Goal: Information Seeking & Learning: Learn about a topic

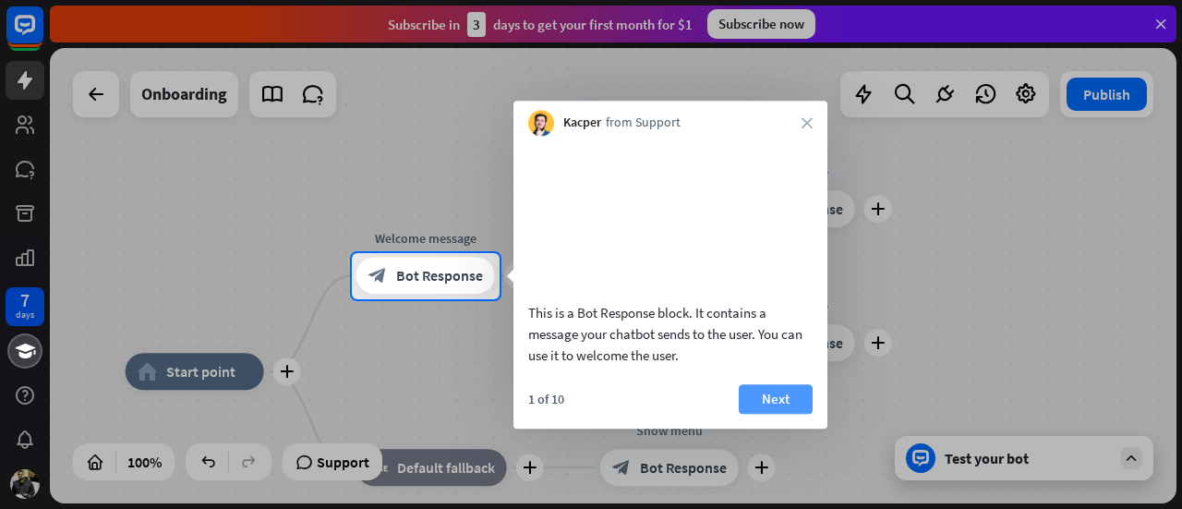
click at [748, 414] on button "Next" at bounding box center [776, 399] width 74 height 30
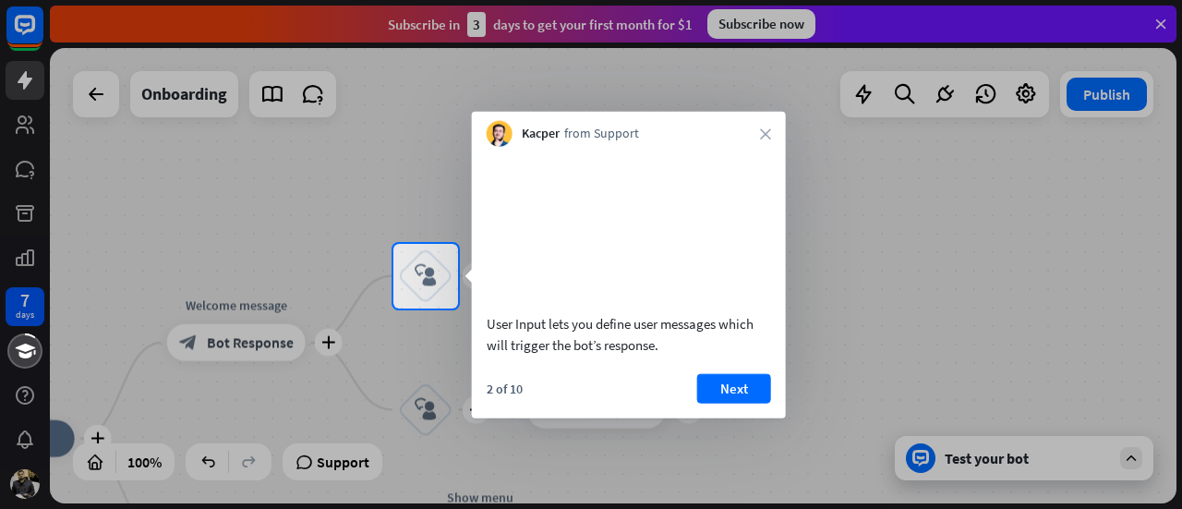
click at [748, 403] on button "Next" at bounding box center [734, 388] width 74 height 30
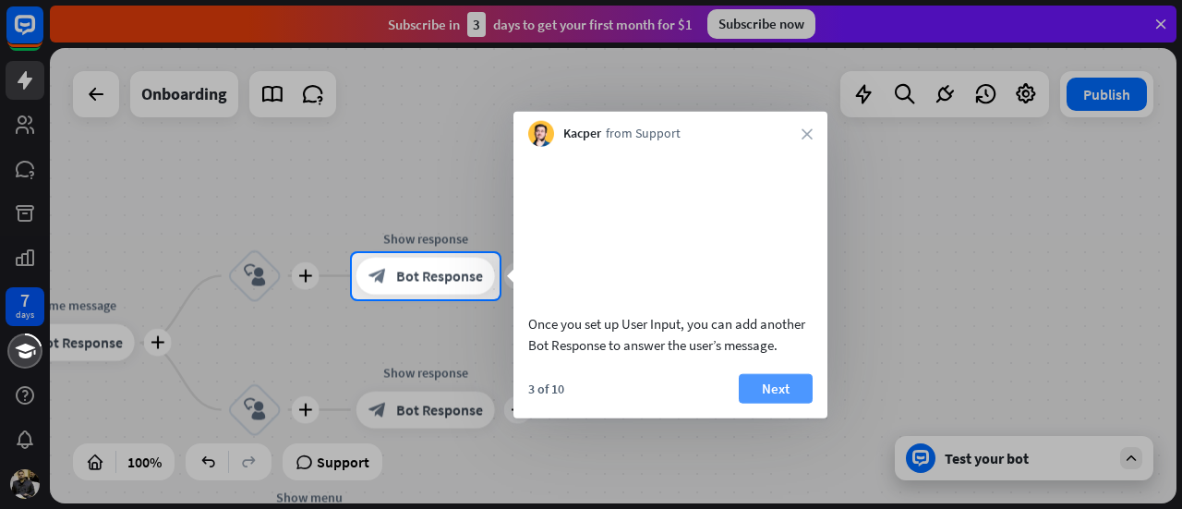
click at [772, 403] on button "Next" at bounding box center [776, 388] width 74 height 30
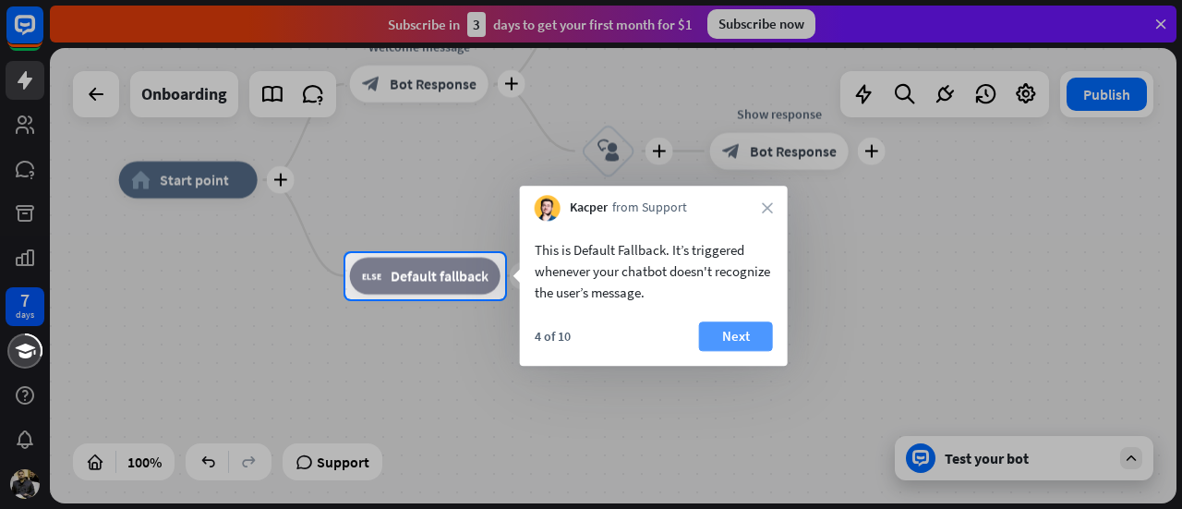
click at [727, 349] on button "Next" at bounding box center [736, 336] width 74 height 30
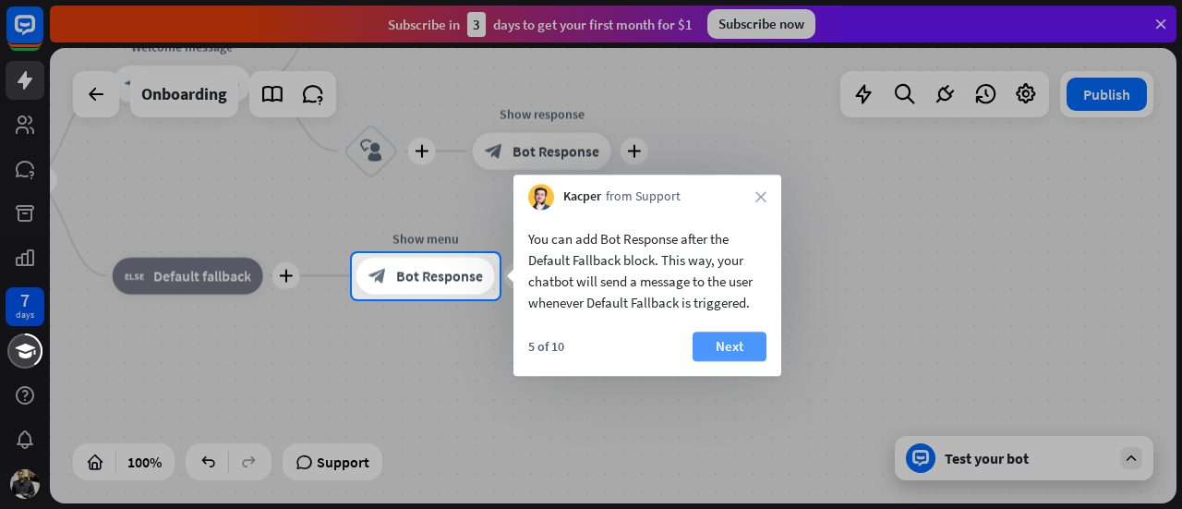
click at [726, 349] on button "Next" at bounding box center [730, 347] width 74 height 30
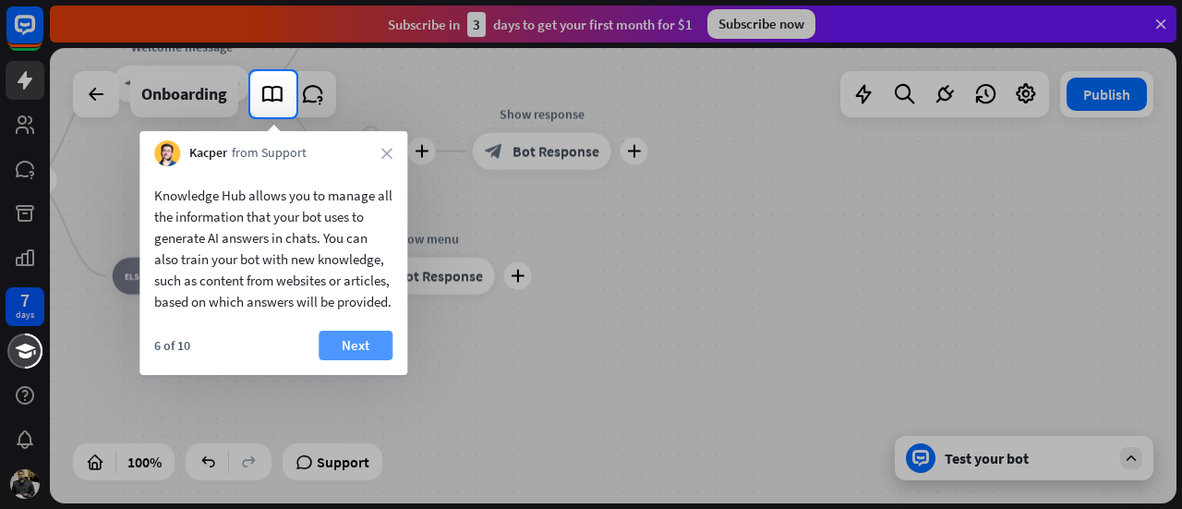
click at [390, 360] on button "Next" at bounding box center [356, 346] width 74 height 30
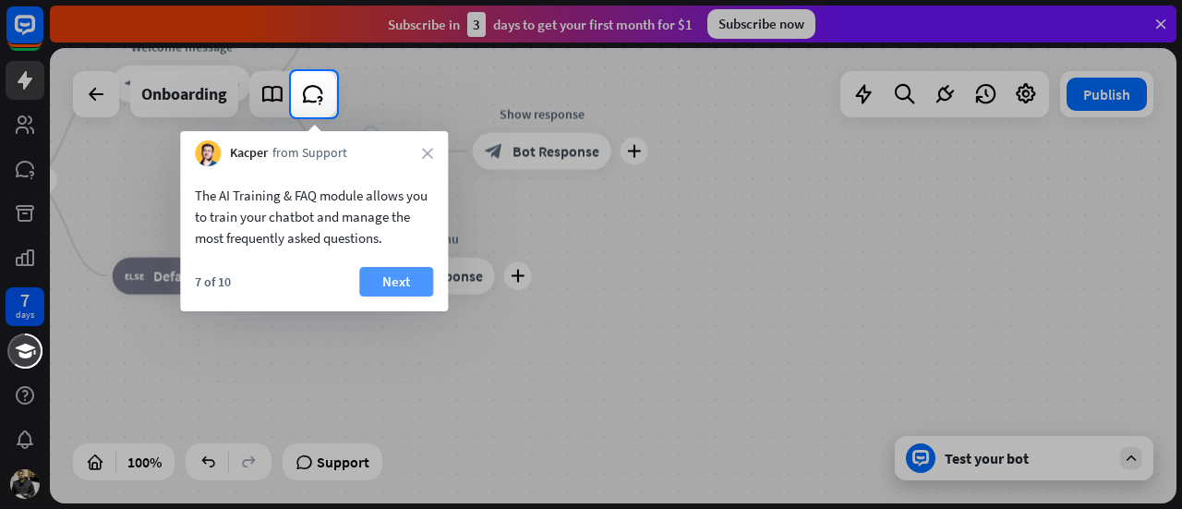
click at [406, 296] on button "Next" at bounding box center [396, 282] width 74 height 30
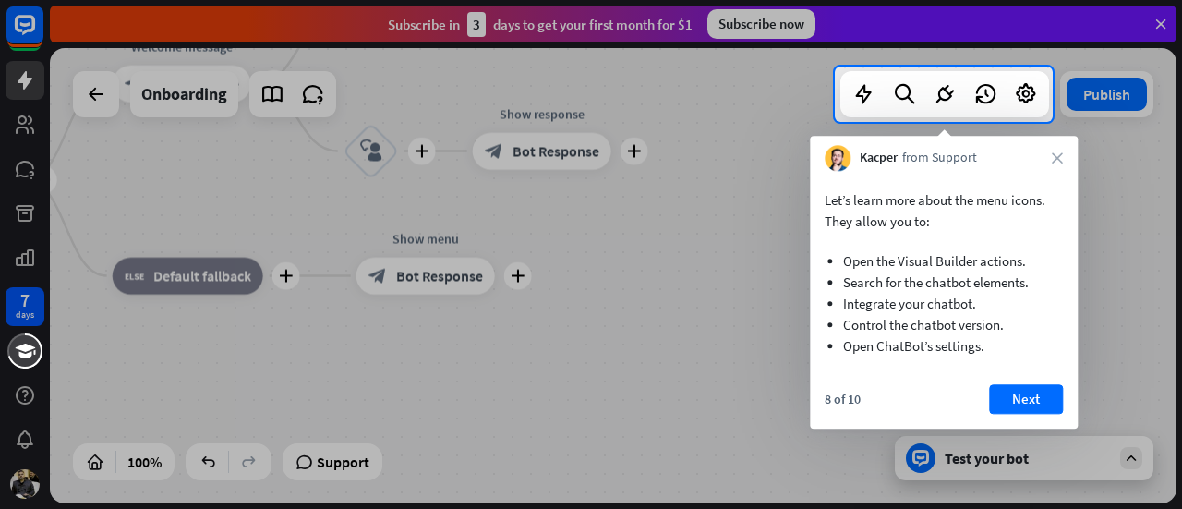
click at [1008, 383] on div "Let’s learn more about the menu icons. They allow you to: Open the Visual Build…" at bounding box center [944, 300] width 268 height 258
click at [1012, 393] on button "Next" at bounding box center [1026, 399] width 74 height 30
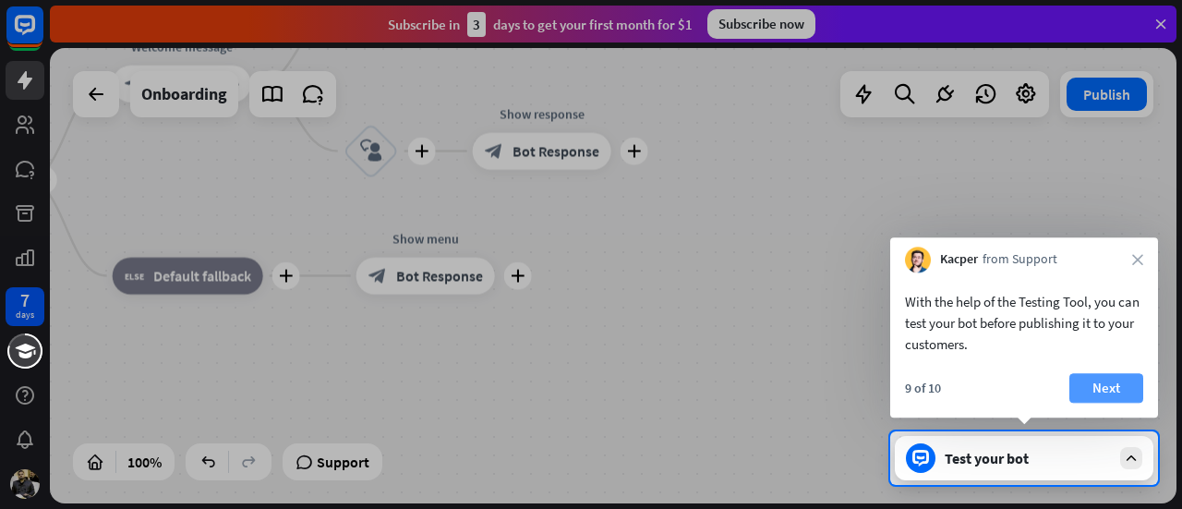
click at [1103, 383] on button "Next" at bounding box center [1107, 388] width 74 height 30
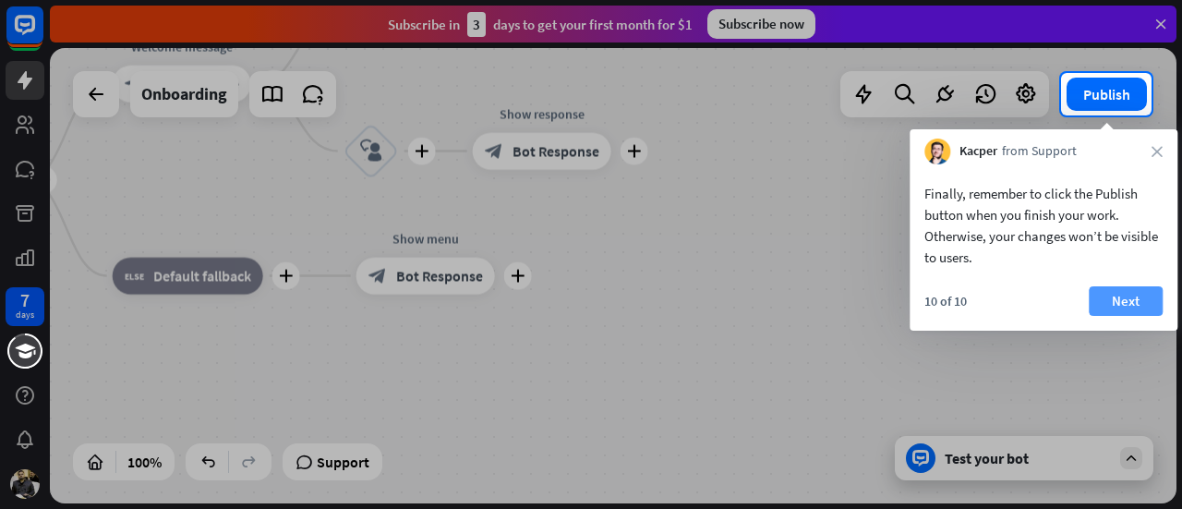
click at [1106, 296] on button "Next" at bounding box center [1126, 301] width 74 height 30
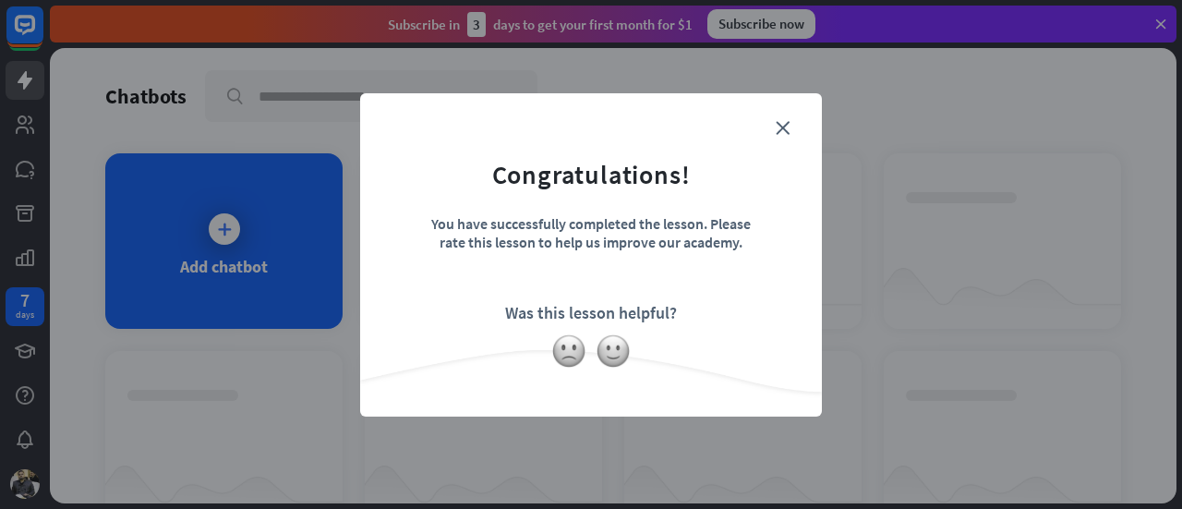
click at [770, 123] on form "Congratulations! You have successfully completed the lesson. Please rate this l…" at bounding box center [591, 226] width 416 height 221
click at [774, 125] on form "Congratulations! You have successfully completed the lesson. Please rate this l…" at bounding box center [591, 226] width 416 height 221
click at [785, 130] on icon "close" at bounding box center [783, 128] width 14 height 14
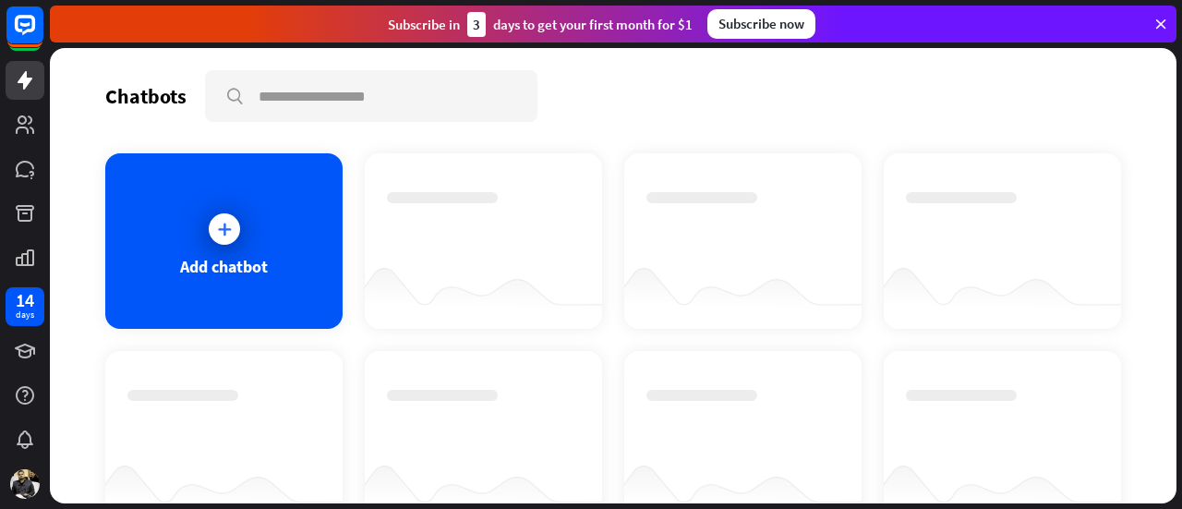
click at [297, 230] on div "Add chatbot" at bounding box center [223, 240] width 237 height 175
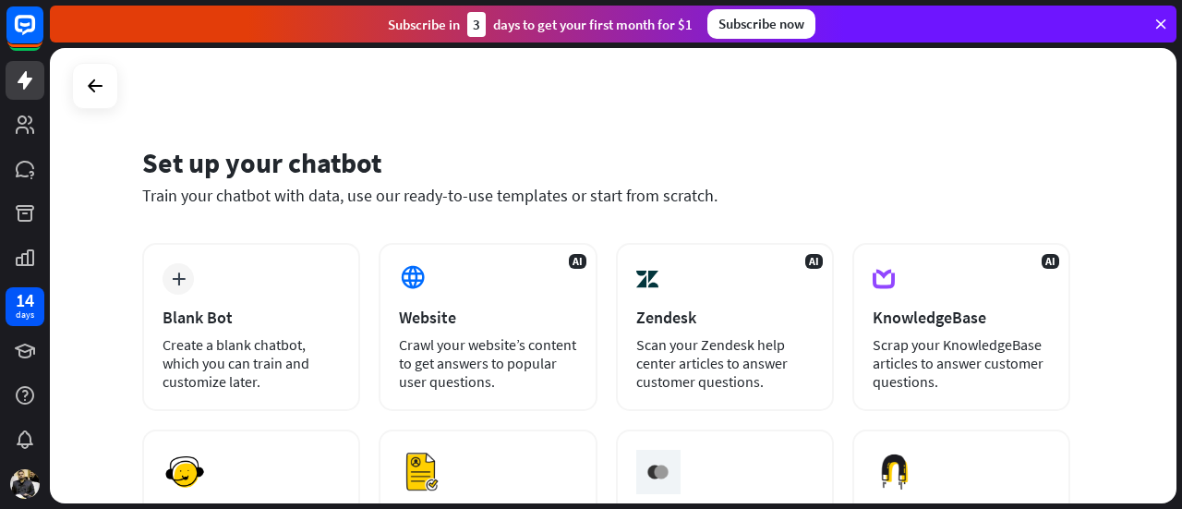
scroll to position [11, 0]
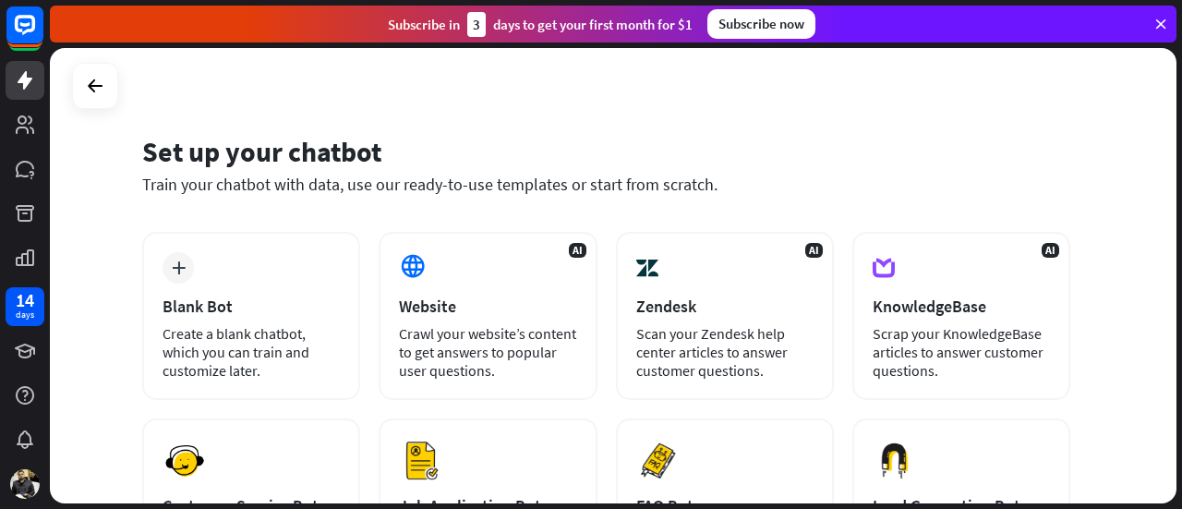
click at [474, 331] on div "Crawl your website’s content to get answers to popular user questions." at bounding box center [487, 351] width 177 height 55
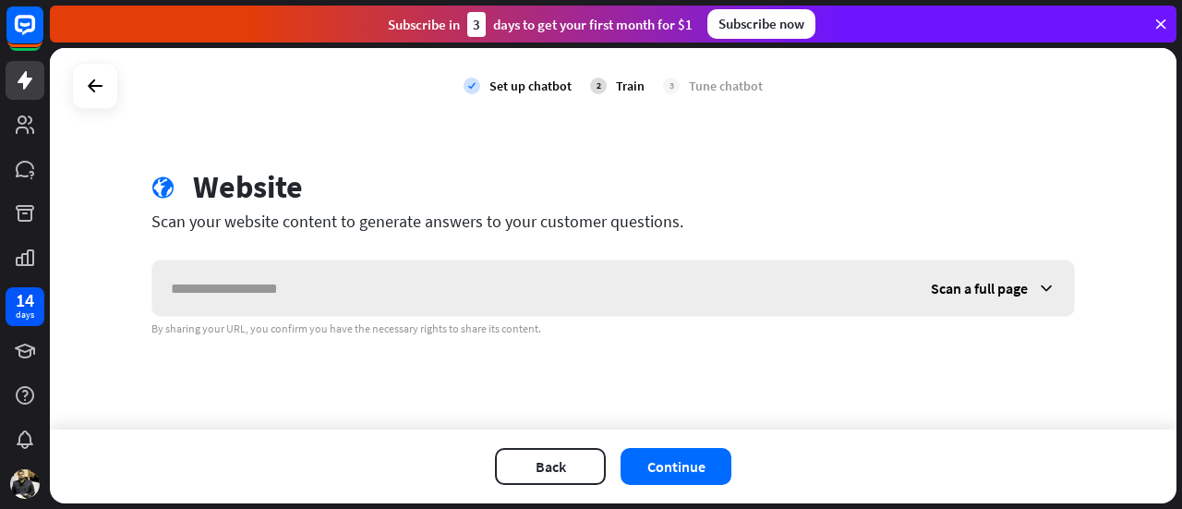
click at [432, 262] on input "text" at bounding box center [532, 287] width 760 height 55
click at [92, 78] on icon at bounding box center [95, 86] width 22 height 22
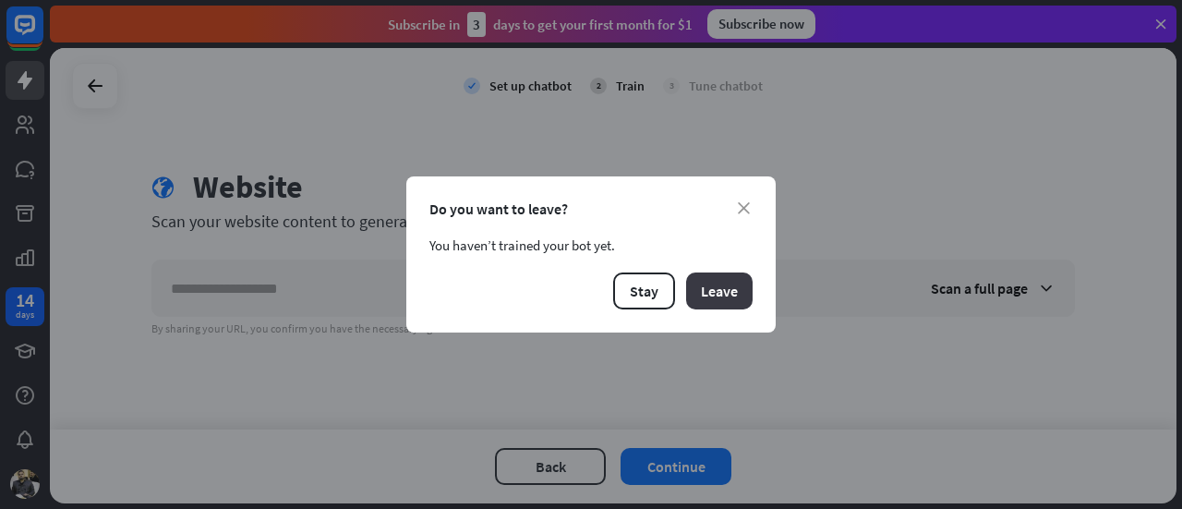
click at [702, 294] on button "Leave" at bounding box center [719, 290] width 67 height 37
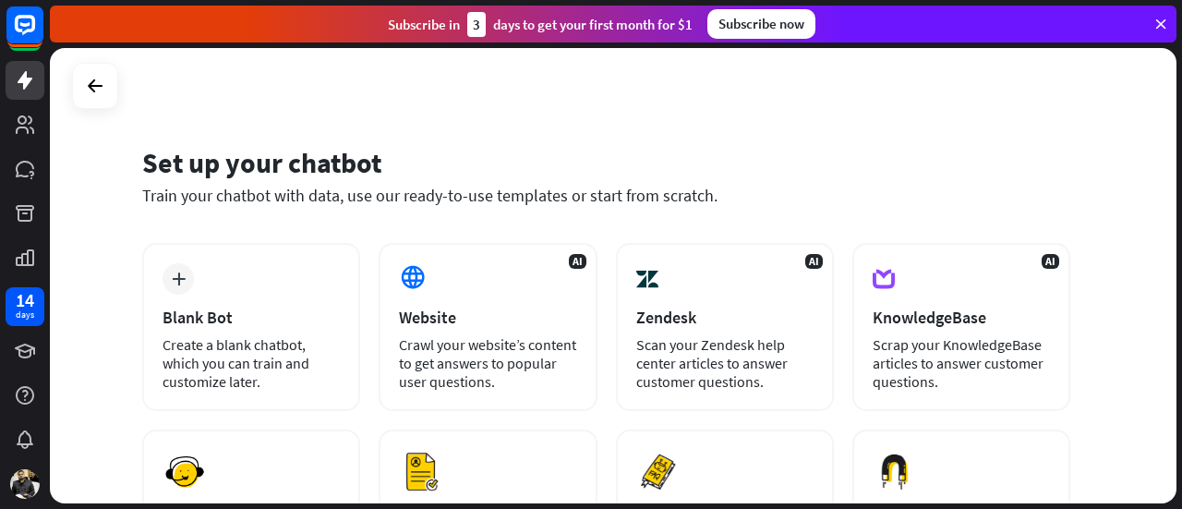
click at [282, 307] on div "Blank Bot" at bounding box center [251, 317] width 177 height 21
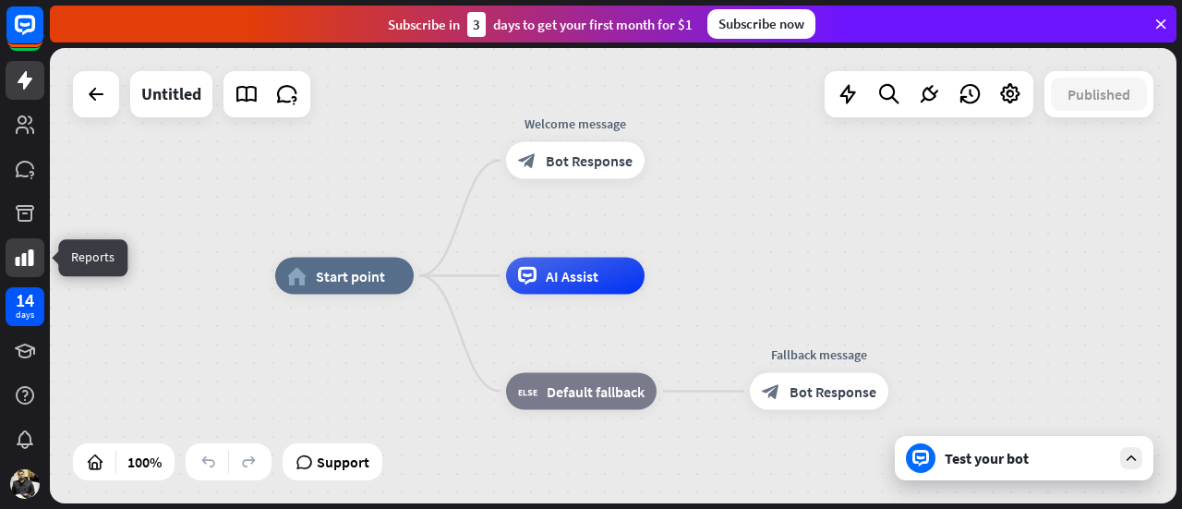
click at [28, 263] on icon at bounding box center [25, 258] width 22 height 22
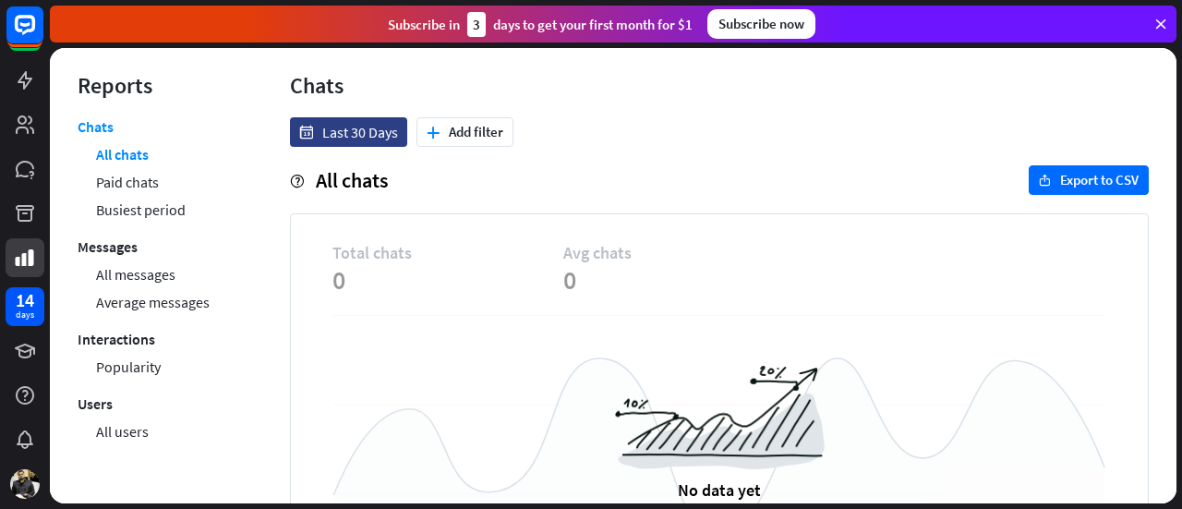
scroll to position [130, 0]
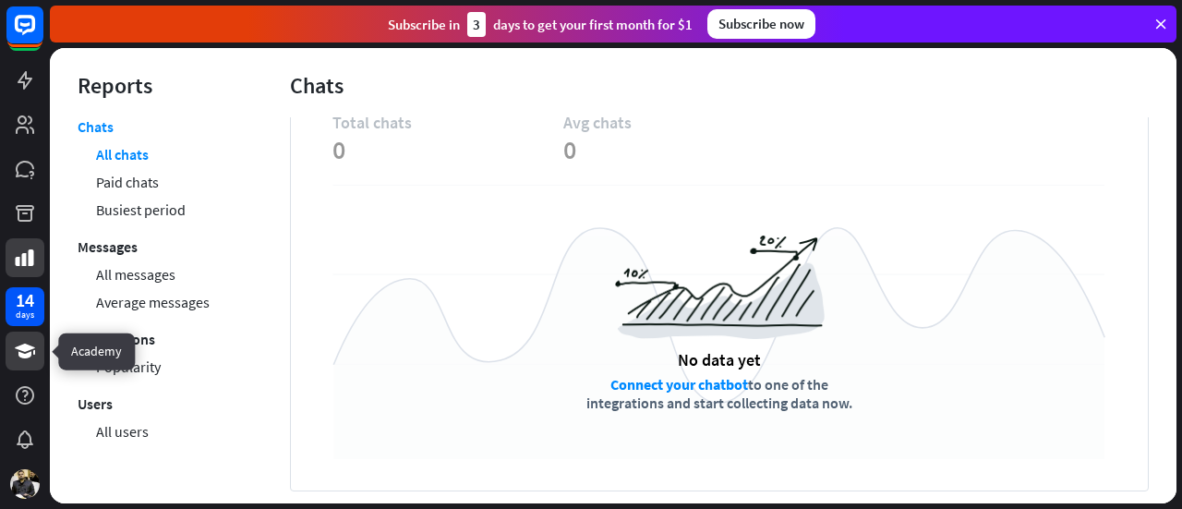
click at [35, 357] on icon at bounding box center [25, 351] width 22 height 22
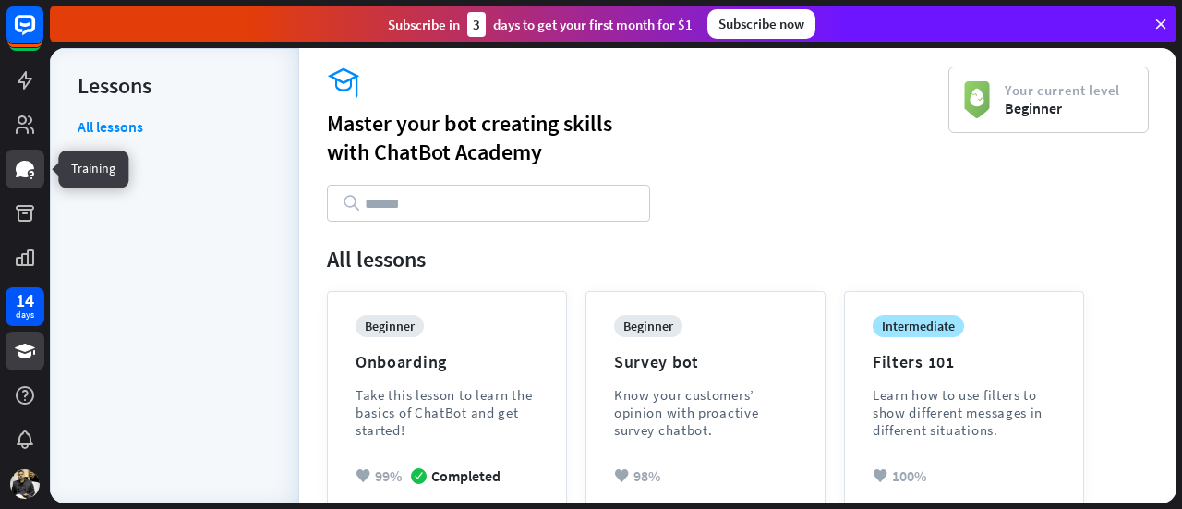
click at [18, 167] on icon at bounding box center [25, 169] width 18 height 17
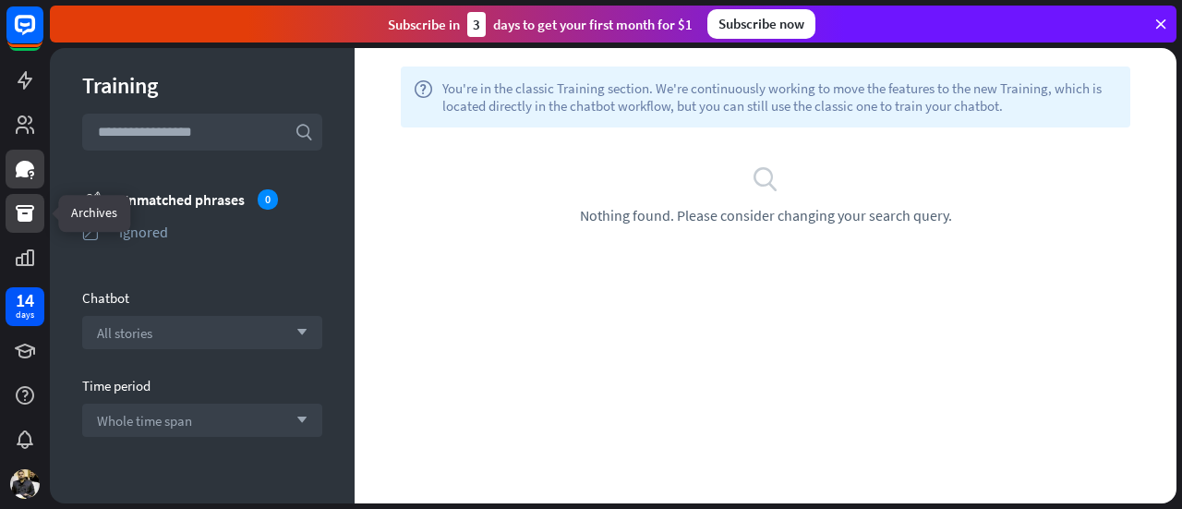
click at [11, 212] on link at bounding box center [25, 213] width 39 height 39
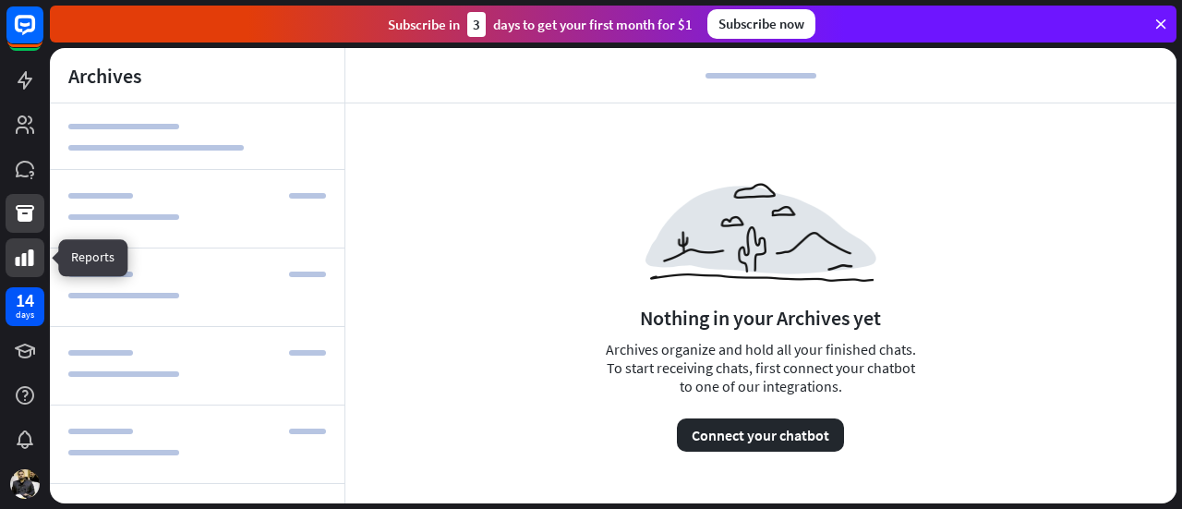
click at [29, 254] on icon at bounding box center [25, 257] width 18 height 17
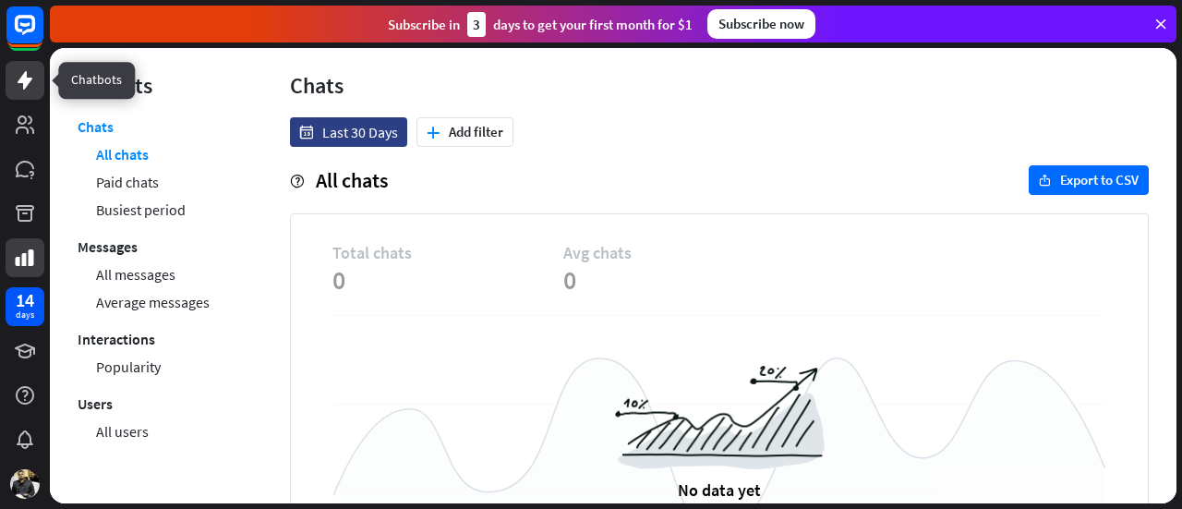
click at [25, 88] on icon at bounding box center [25, 80] width 15 height 18
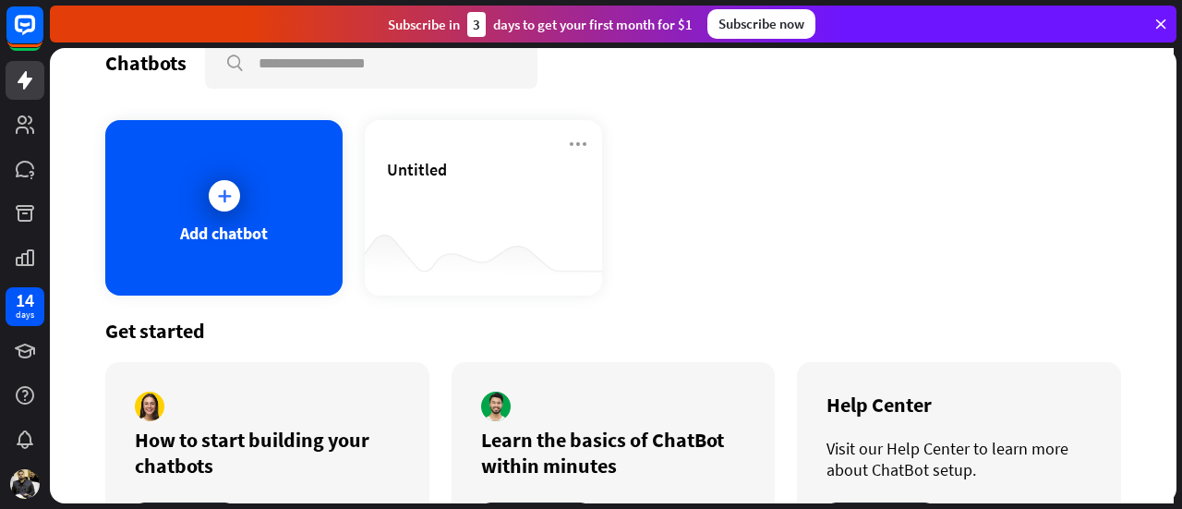
scroll to position [31, 0]
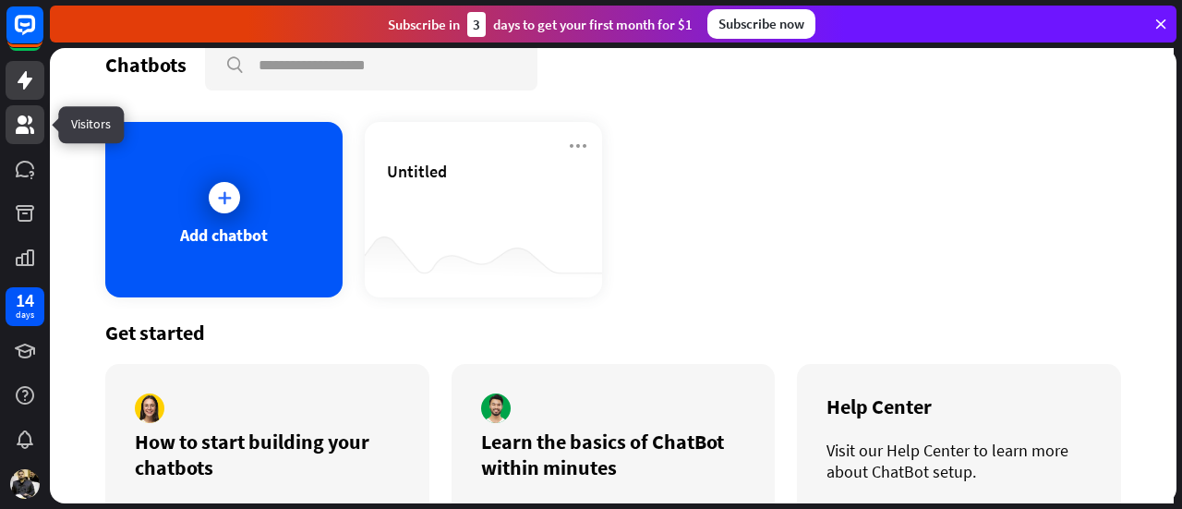
click at [30, 143] on link at bounding box center [25, 124] width 39 height 39
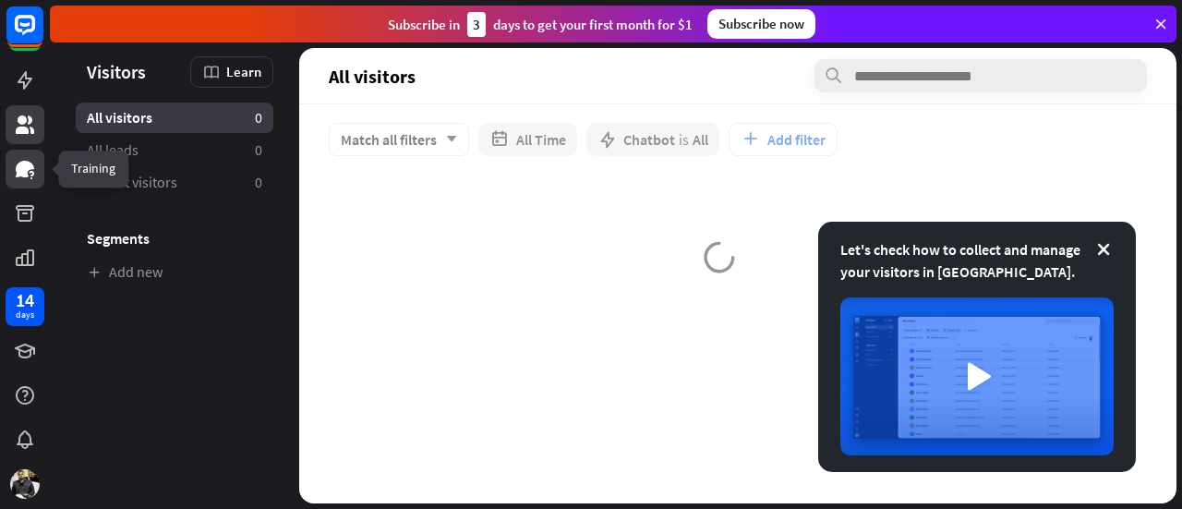
click at [25, 166] on icon at bounding box center [25, 169] width 18 height 17
